Goal: Task Accomplishment & Management: Use online tool/utility

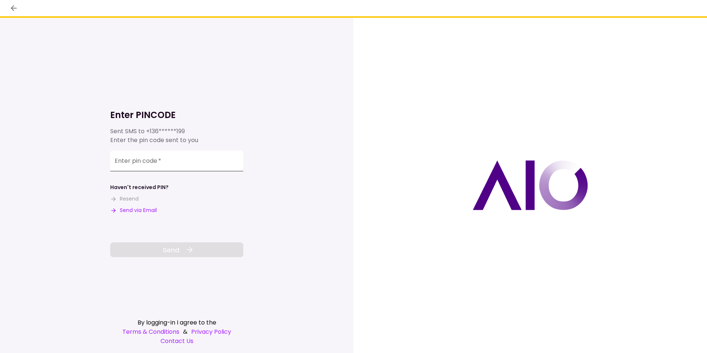
click at [186, 158] on input "Enter pin code   *" at bounding box center [176, 161] width 133 height 21
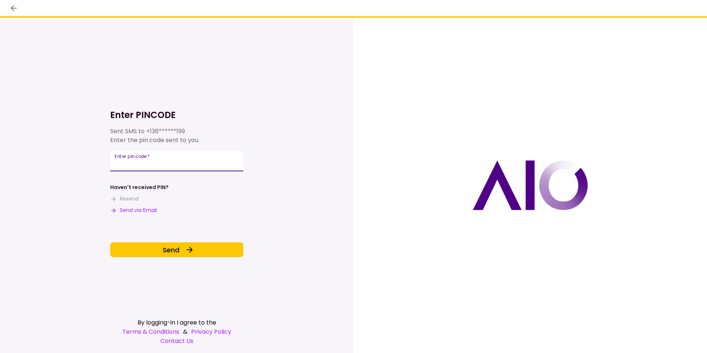
type input "******"
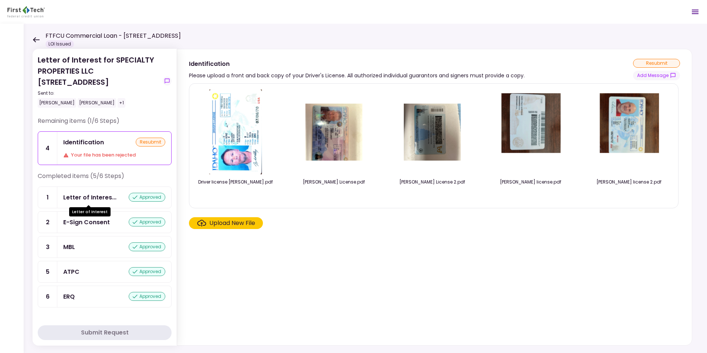
click at [90, 197] on div "Letter of Interes..." at bounding box center [89, 197] width 53 height 9
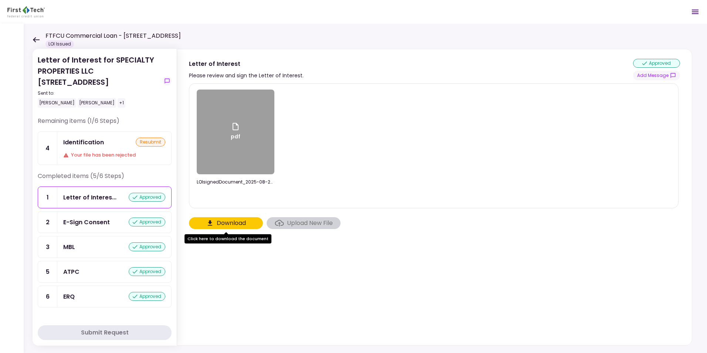
click at [243, 133] on div "pdf" at bounding box center [236, 132] width 78 height 85
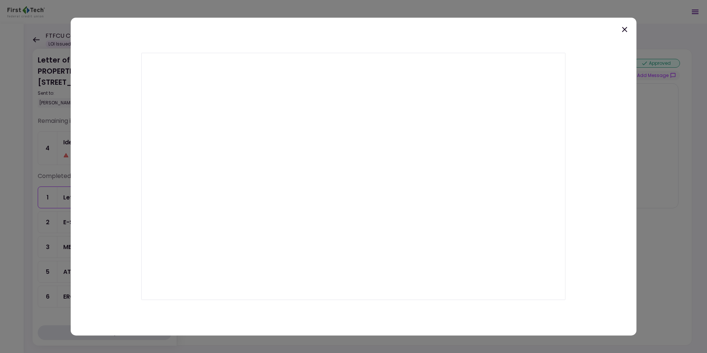
click at [624, 30] on icon at bounding box center [624, 29] width 9 height 9
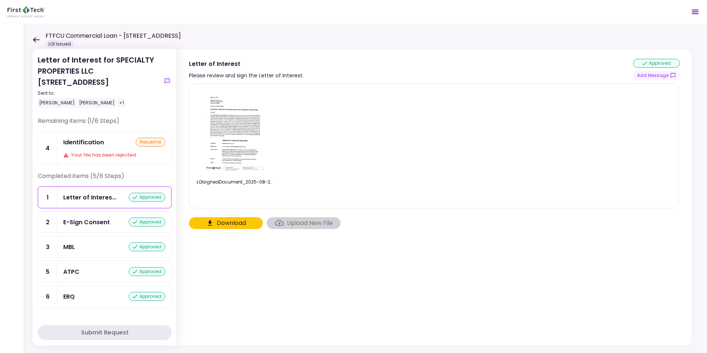
click at [696, 11] on icon "Open menu" at bounding box center [695, 11] width 9 height 9
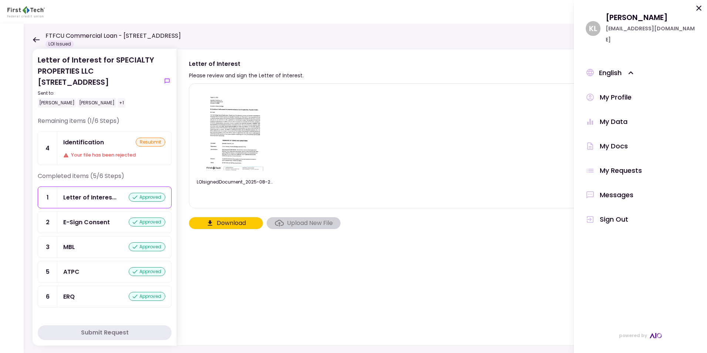
click at [631, 189] on div "Messages" at bounding box center [617, 194] width 34 height 11
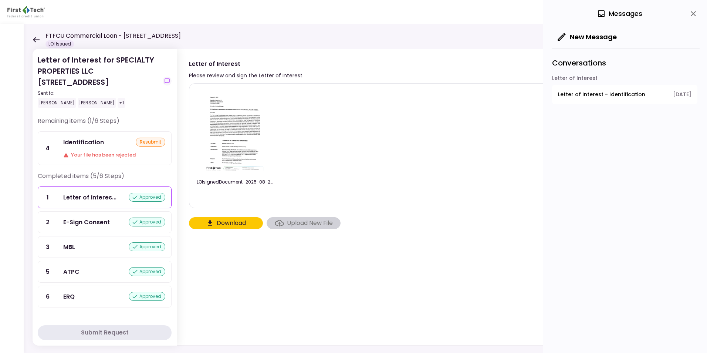
click at [571, 92] on span "Letter of Interest - Identification" at bounding box center [601, 95] width 87 height 8
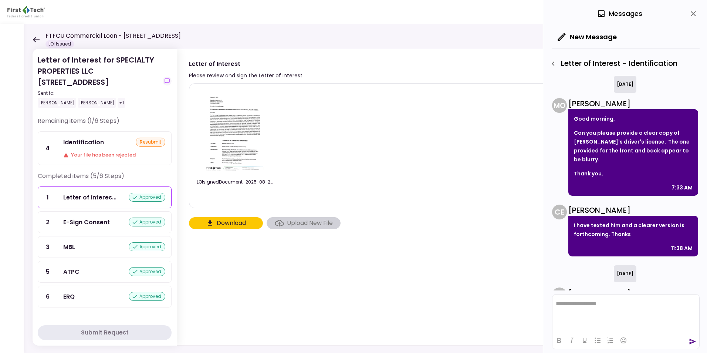
scroll to position [34, 0]
